Goal: Task Accomplishment & Management: Manage account settings

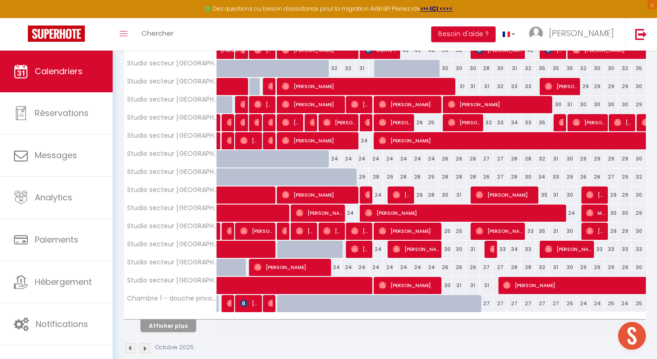
scroll to position [275, 0]
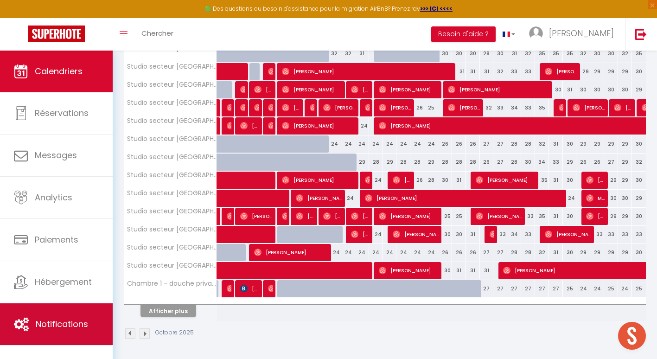
click at [60, 311] on link "Notifications" at bounding box center [56, 324] width 113 height 42
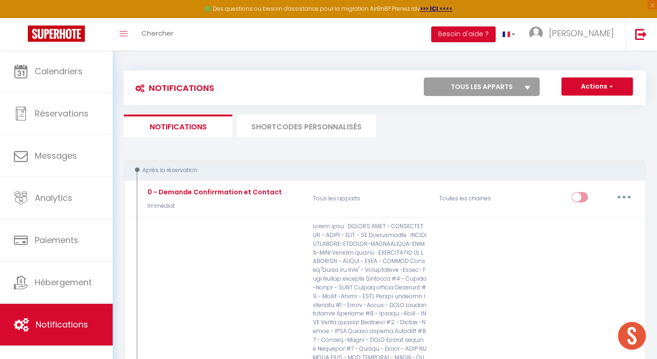
click at [494, 86] on select "Tous les apparts Au [GEOGRAPHIC_DATA] - calme - métro Puits clos · STUDIO COSY …" at bounding box center [482, 86] width 116 height 19
select select "18695"
click at [424, 77] on select "Tous les apparts Au [GEOGRAPHIC_DATA] - calme - métro Puits clos · STUDIO COSY …" at bounding box center [482, 86] width 116 height 19
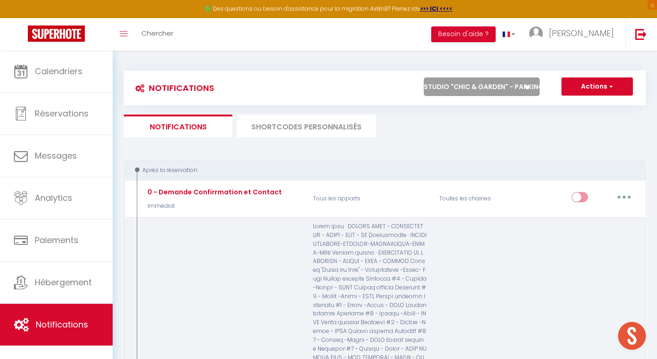
checkbox input "false"
checkbox input "true"
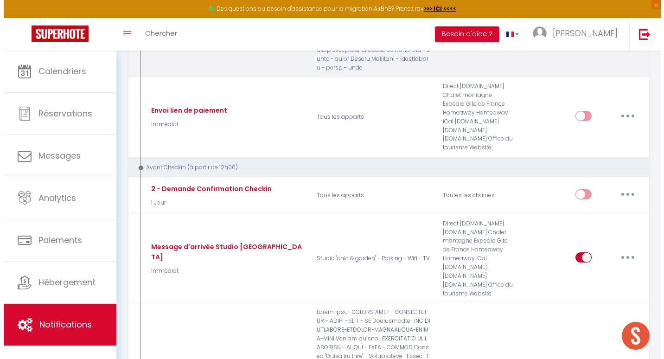
scroll to position [771, 0]
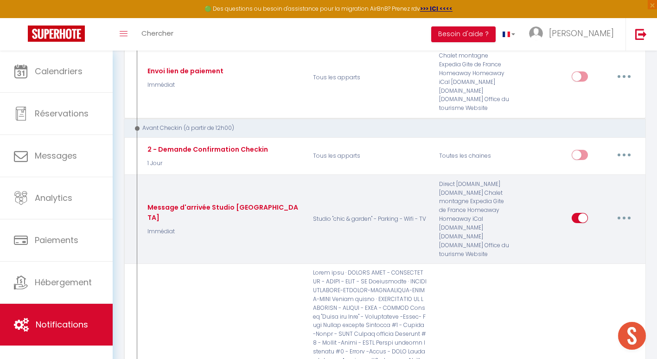
click at [626, 217] on icon "button" at bounding box center [624, 218] width 3 height 3
click at [595, 232] on link "Editer" at bounding box center [600, 239] width 69 height 16
type input "Message d'arrivée Studio [GEOGRAPHIC_DATA]"
select select "Immédiat"
select select
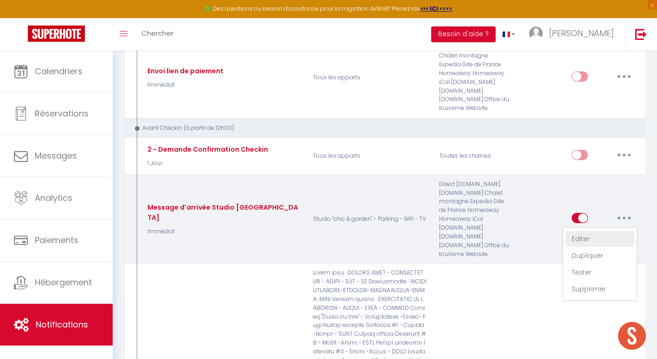
checkbox input "true"
checkbox input "false"
radio input "true"
type input "[GUEST:NAME], voici les instructions pour votre arrivée à [RENTAL:NAME]"
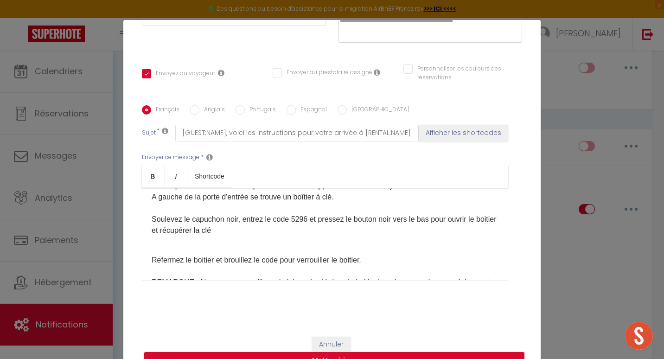
scroll to position [64, 0]
click at [303, 219] on p "Soulevez le capuchon noir, entrez le code 5296 et pressez le bouton noir vers l…" at bounding box center [325, 226] width 347 height 22
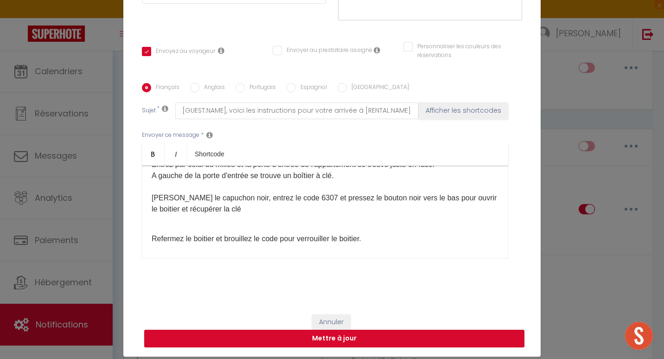
scroll to position [23, 0]
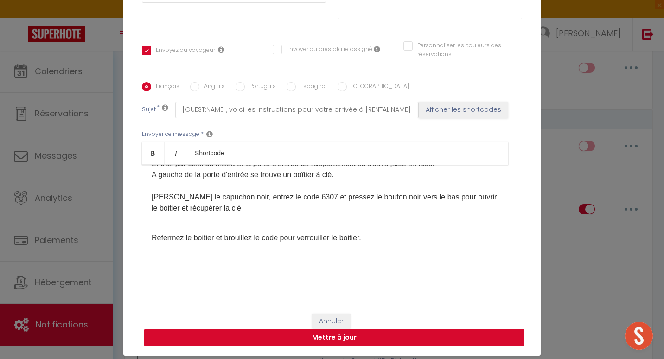
click at [354, 333] on button "Mettre à jour" at bounding box center [334, 338] width 380 height 18
checkbox input "true"
checkbox input "false"
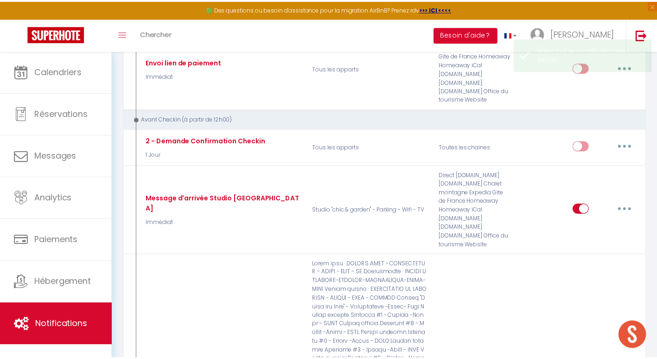
scroll to position [0, 0]
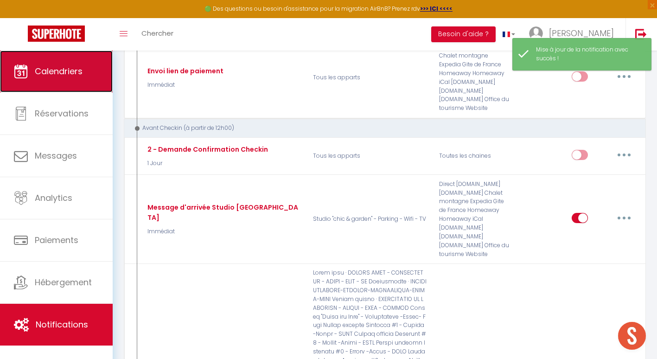
click at [62, 76] on span "Calendriers" at bounding box center [59, 71] width 48 height 12
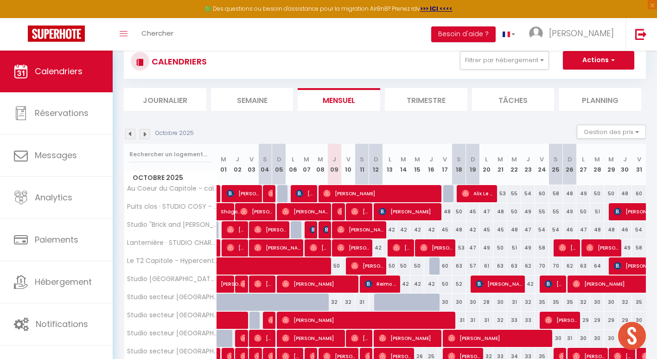
scroll to position [28, 0]
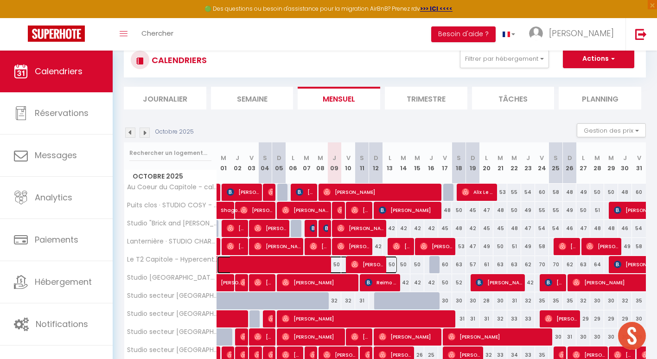
click at [338, 264] on span at bounding box center [312, 265] width 171 height 18
select select "OK"
select select "0"
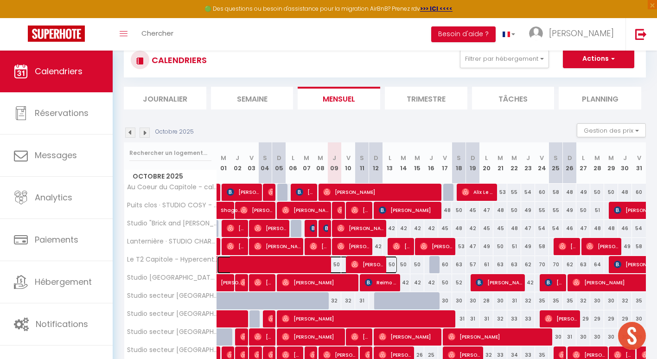
select select "1"
select select
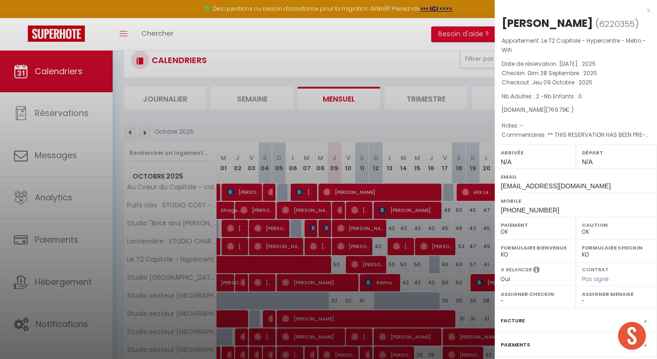
click at [449, 168] on div at bounding box center [328, 179] width 657 height 359
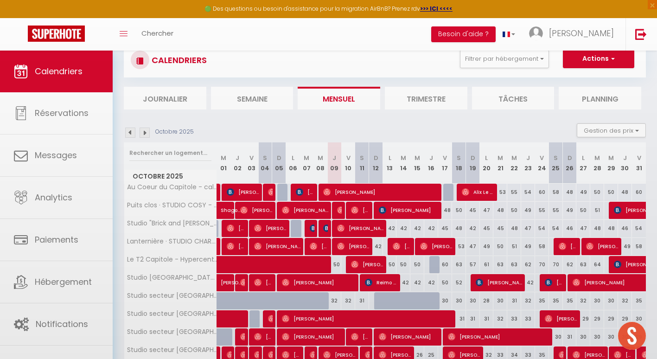
scroll to position [67, 0]
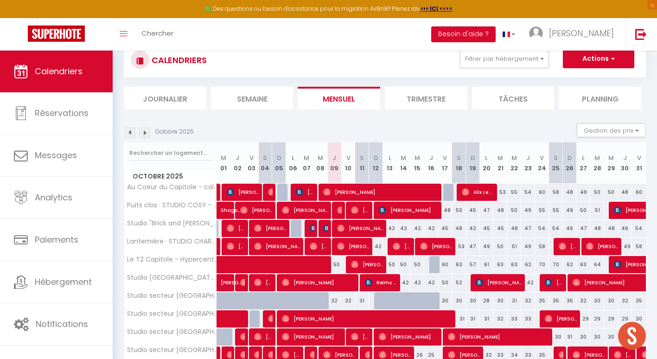
click at [415, 263] on div "50" at bounding box center [417, 264] width 14 height 17
type input "50"
type input "Mer 15 Octobre 2025"
type input "Jeu 16 Octobre 2025"
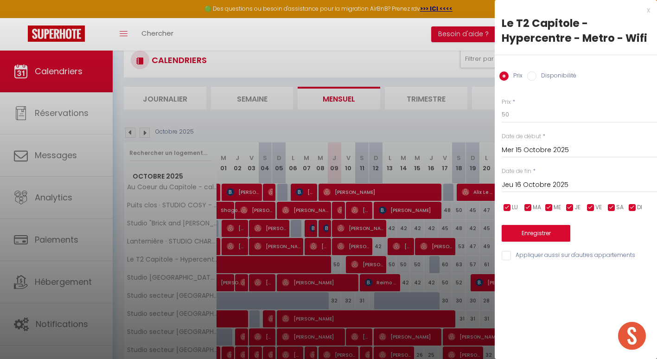
click at [521, 154] on input "Mer 15 Octobre 2025" at bounding box center [579, 150] width 155 height 12
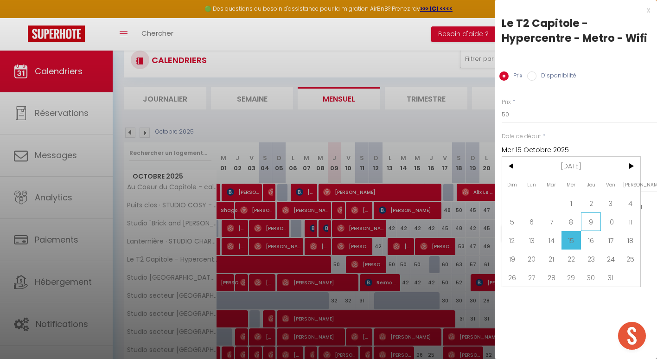
click at [592, 222] on span "9" at bounding box center [591, 221] width 20 height 19
type input "Jeu 09 Octobre 2025"
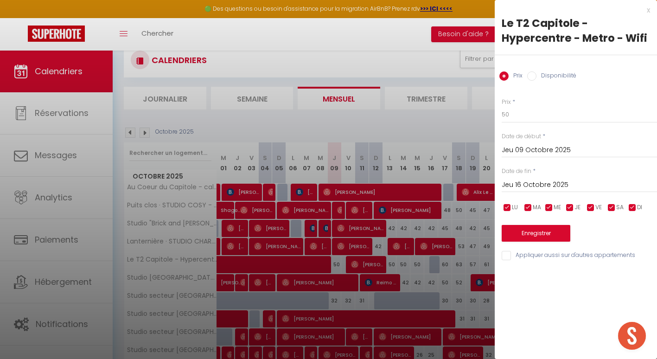
click at [540, 182] on input "Jeu 16 Octobre 2025" at bounding box center [579, 185] width 155 height 12
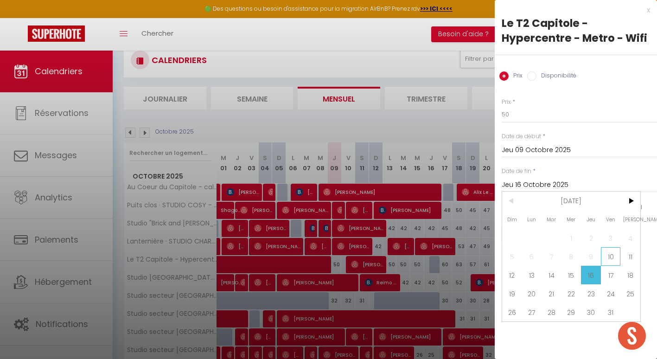
click at [610, 254] on span "10" at bounding box center [611, 256] width 20 height 19
type input "Ven 10 Octobre 2025"
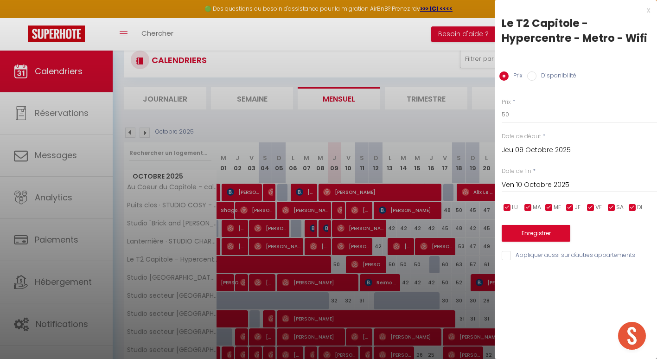
click at [559, 78] on label "Disponibilité" at bounding box center [557, 76] width 40 height 10
click at [537, 78] on input "Disponibilité" at bounding box center [531, 75] width 9 height 9
radio input "true"
radio input "false"
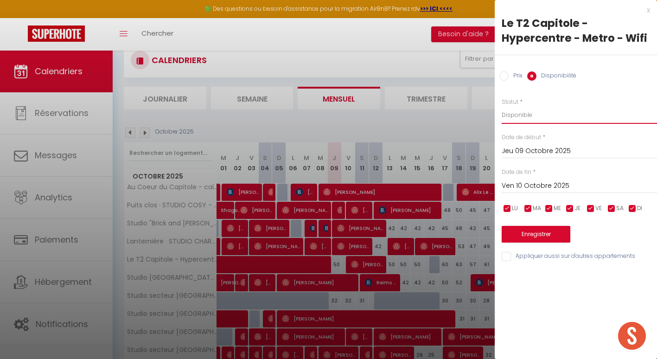
click at [530, 113] on select "Disponible Indisponible" at bounding box center [579, 115] width 155 height 18
click at [531, 109] on select "Disponible Indisponible" at bounding box center [579, 115] width 155 height 18
click at [528, 117] on select "Disponible Indisponible" at bounding box center [579, 115] width 155 height 18
select select "0"
click at [502, 106] on select "Disponible Indisponible" at bounding box center [579, 115] width 155 height 18
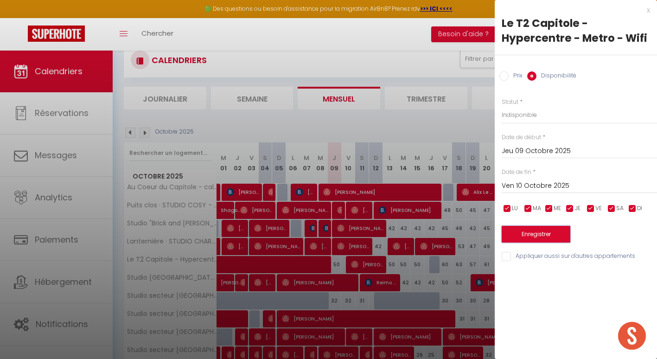
click at [538, 231] on button "Enregistrer" at bounding box center [536, 234] width 69 height 17
